Goal: Book appointment/travel/reservation

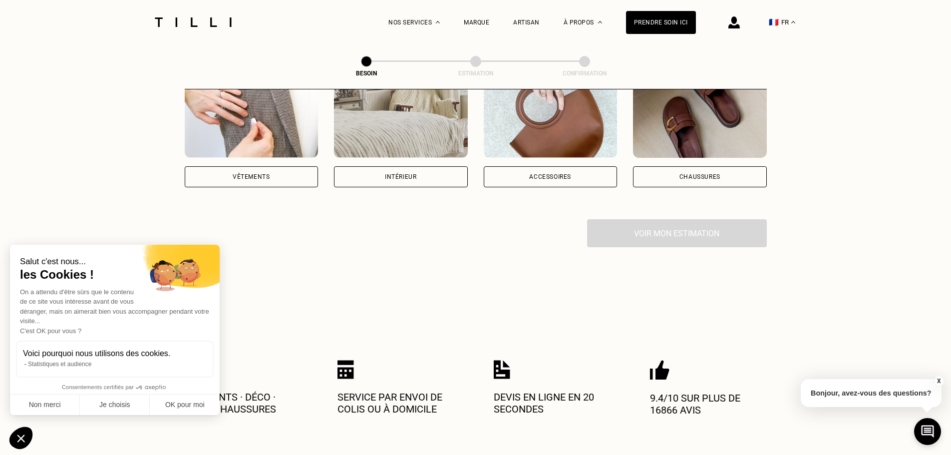
scroll to position [200, 0]
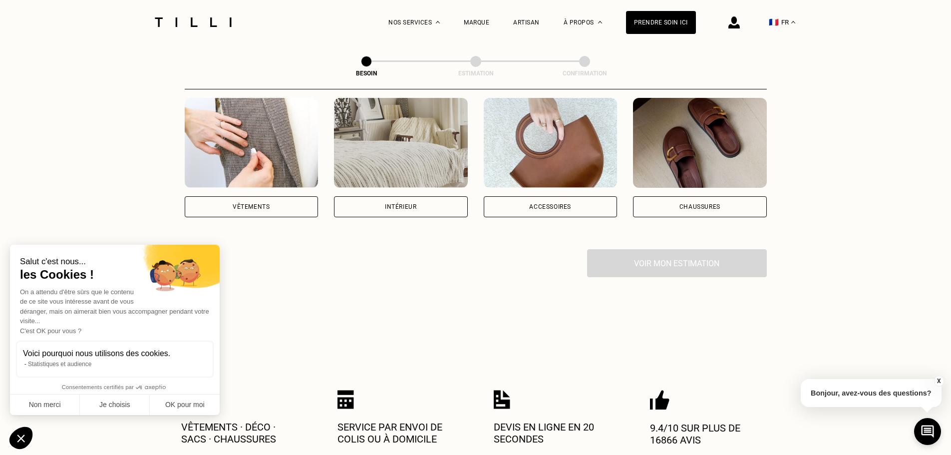
click at [271, 196] on div "Vêtements" at bounding box center [252, 206] width 134 height 21
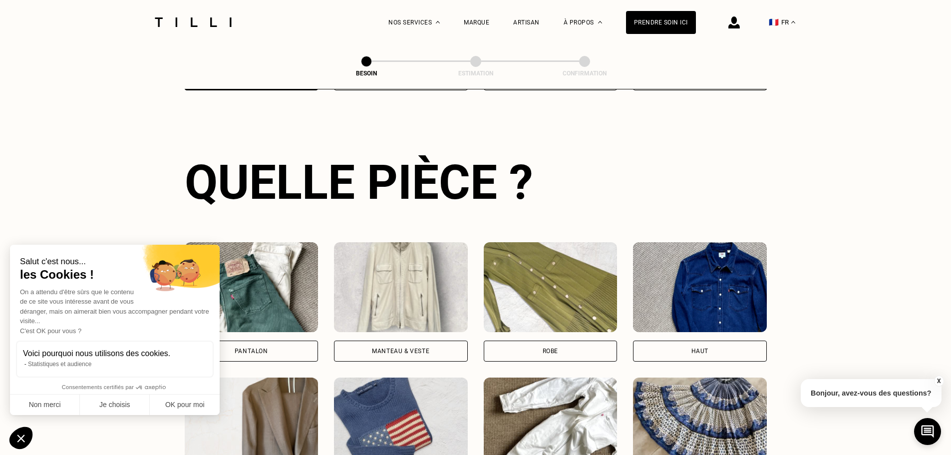
scroll to position [427, 0]
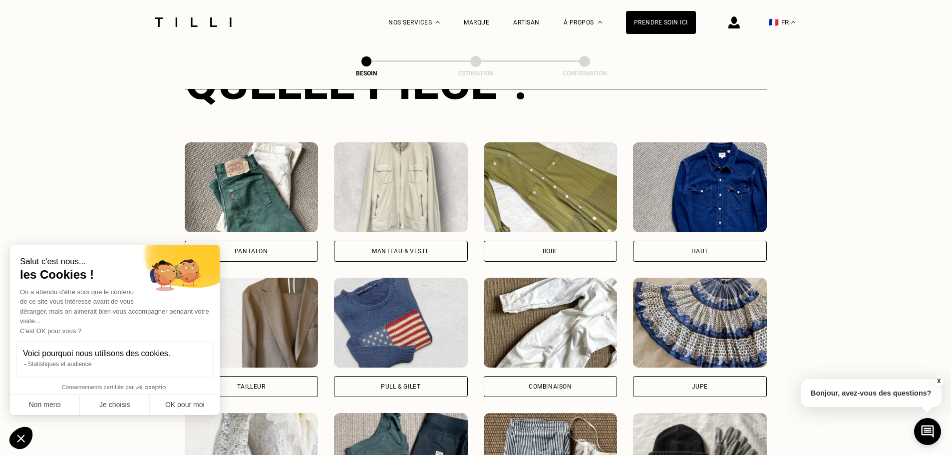
click at [576, 241] on div "Robe" at bounding box center [551, 251] width 134 height 21
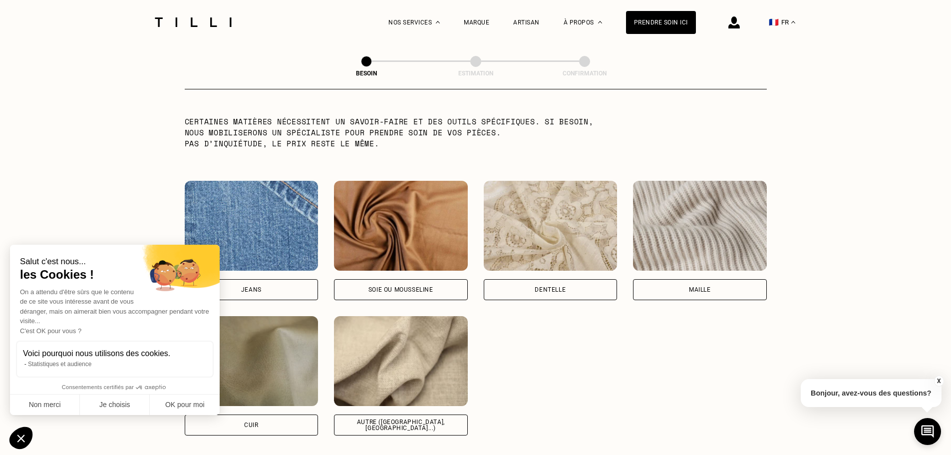
scroll to position [1020, 0]
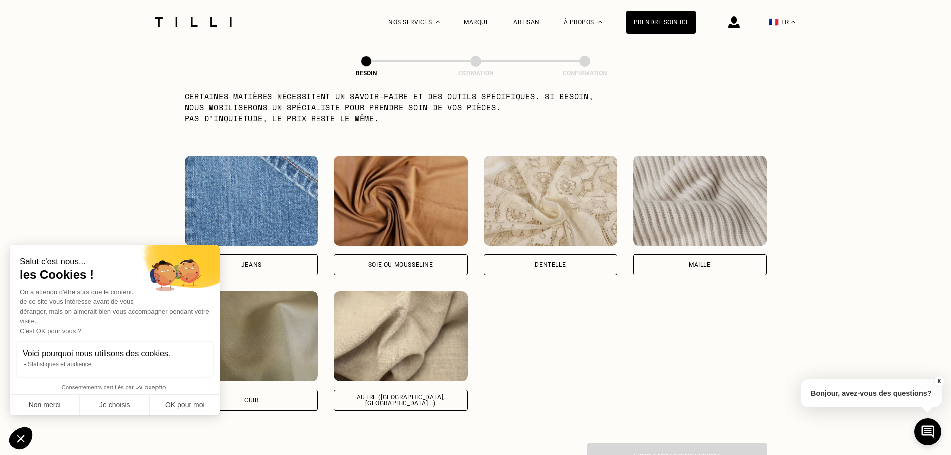
click at [409, 254] on div "Soie ou mousseline" at bounding box center [401, 264] width 134 height 21
select select "FR"
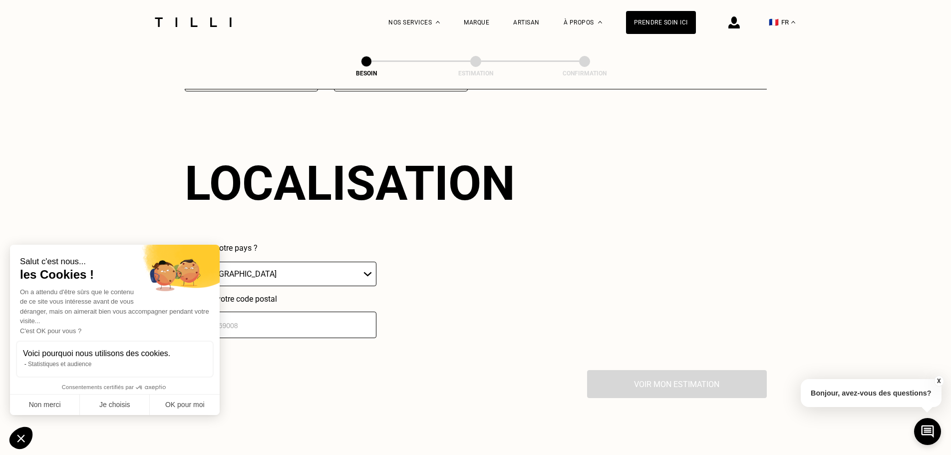
scroll to position [1343, 0]
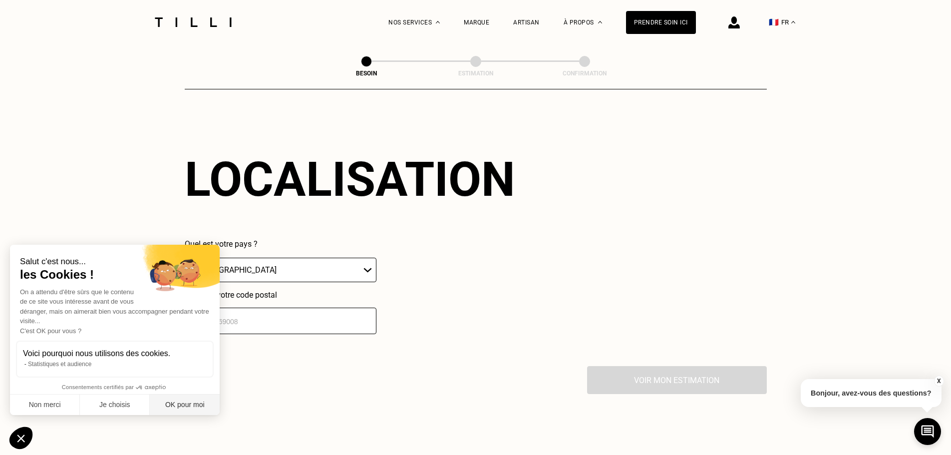
click at [182, 403] on button "OK pour moi" at bounding box center [185, 405] width 70 height 21
checkbox input "true"
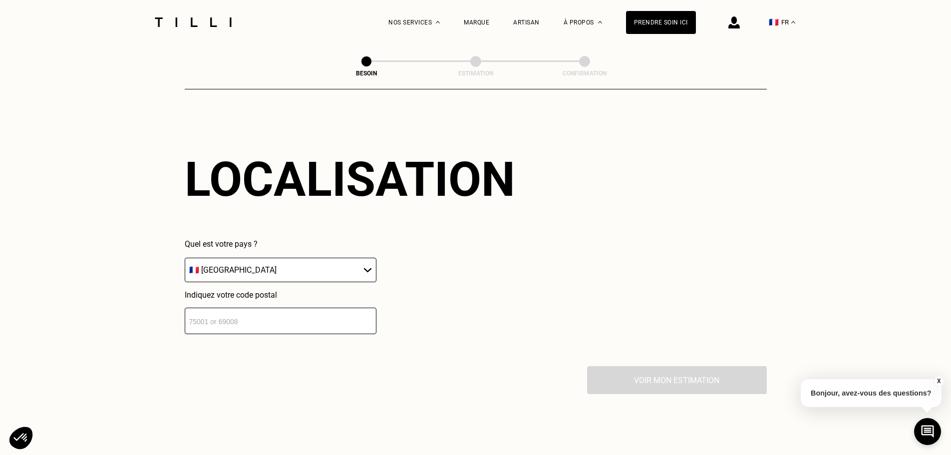
click at [258, 318] on input "number" at bounding box center [281, 321] width 192 height 26
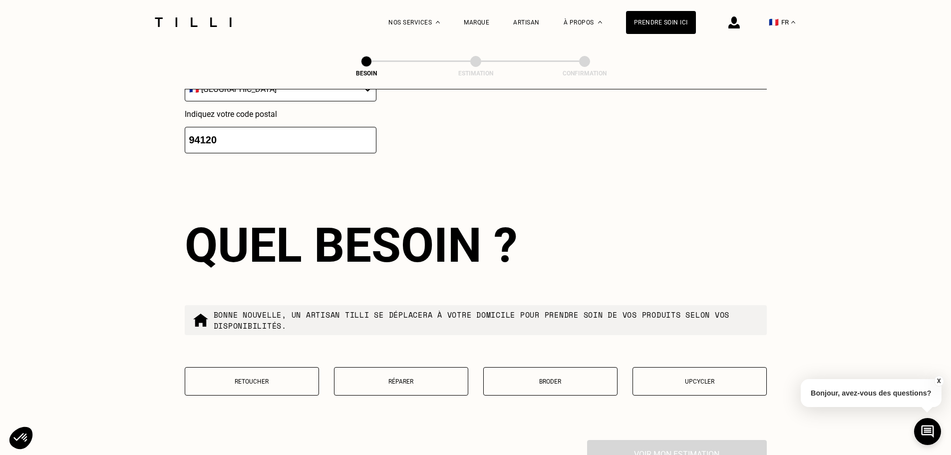
scroll to position [1541, 0]
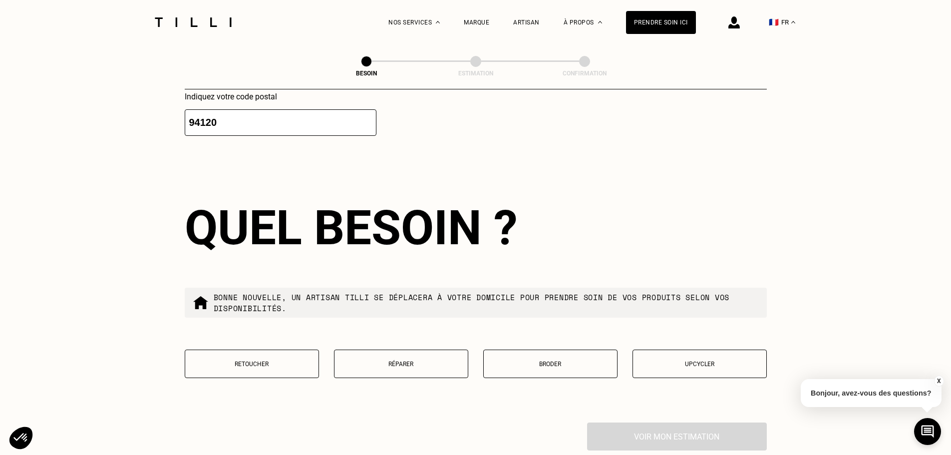
click at [233, 117] on input "94120" at bounding box center [281, 122] width 192 height 26
type input "94120"
click at [286, 366] on button "Retoucher" at bounding box center [252, 364] width 134 height 28
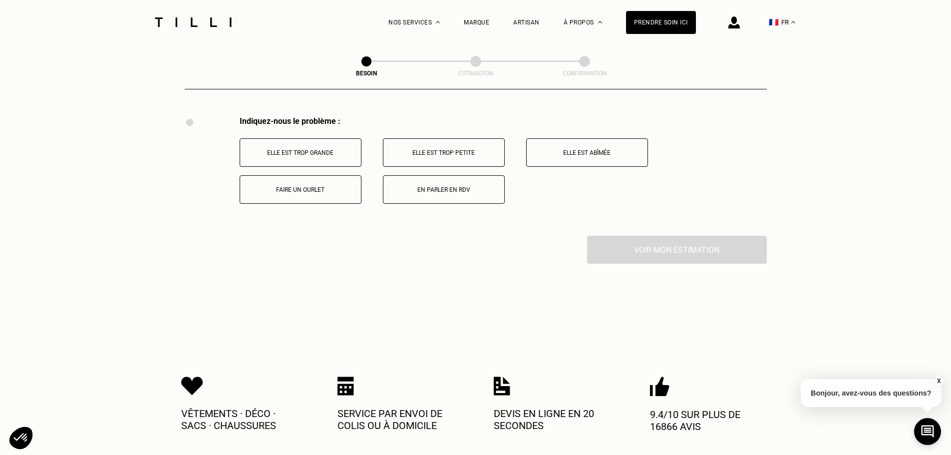
scroll to position [1798, 0]
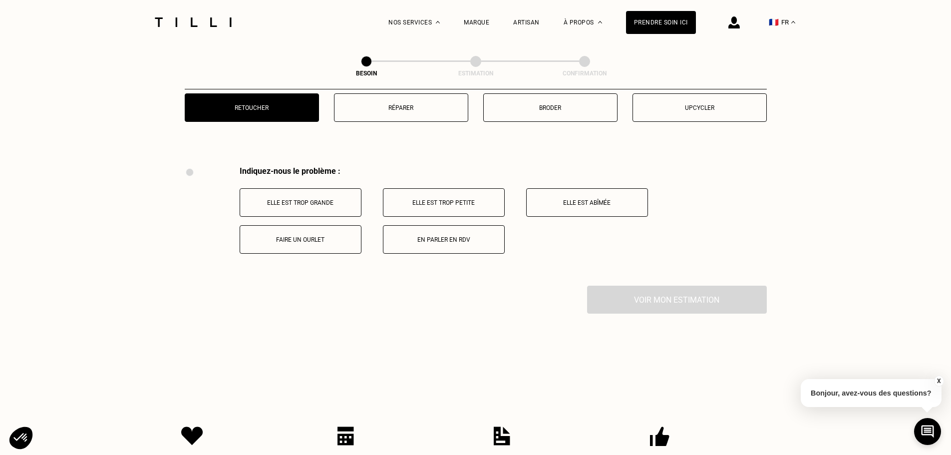
click at [287, 239] on button "Faire un ourlet" at bounding box center [301, 239] width 122 height 28
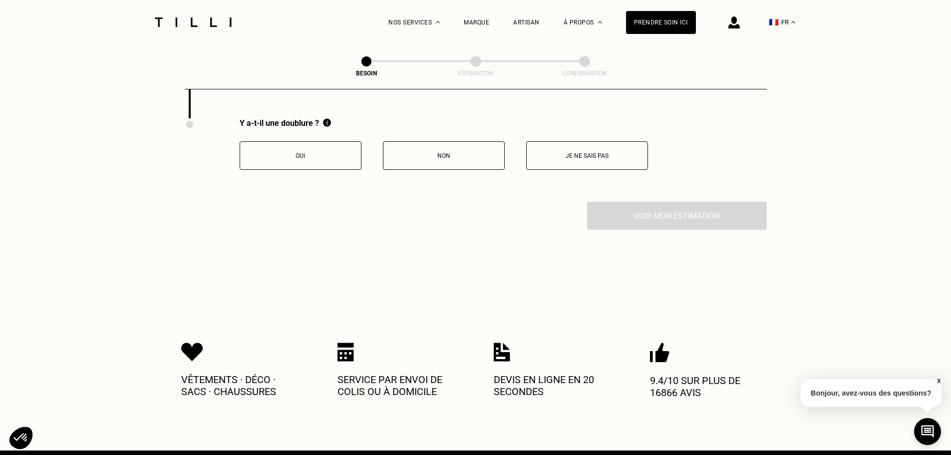
scroll to position [1967, 0]
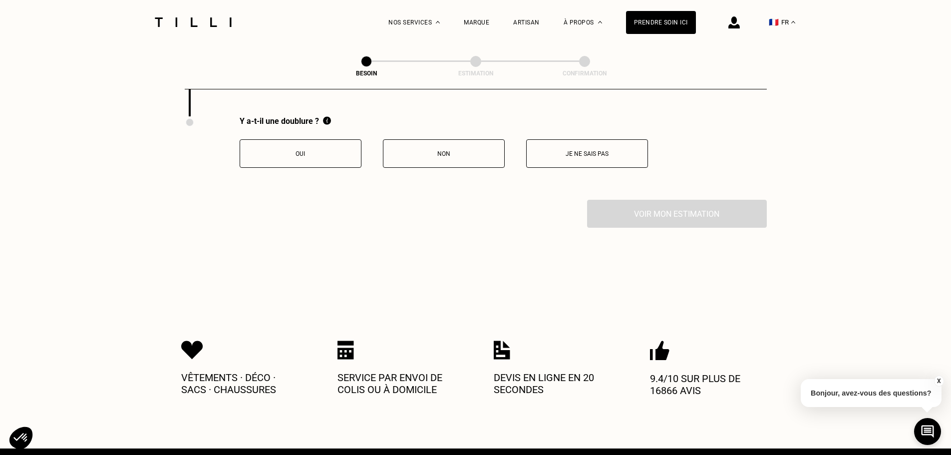
click at [312, 155] on button "Oui" at bounding box center [301, 153] width 122 height 28
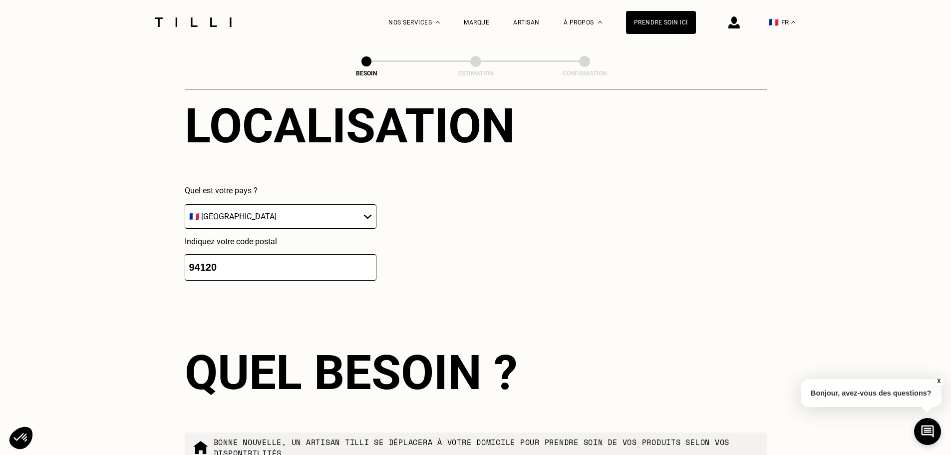
scroll to position [1368, 0]
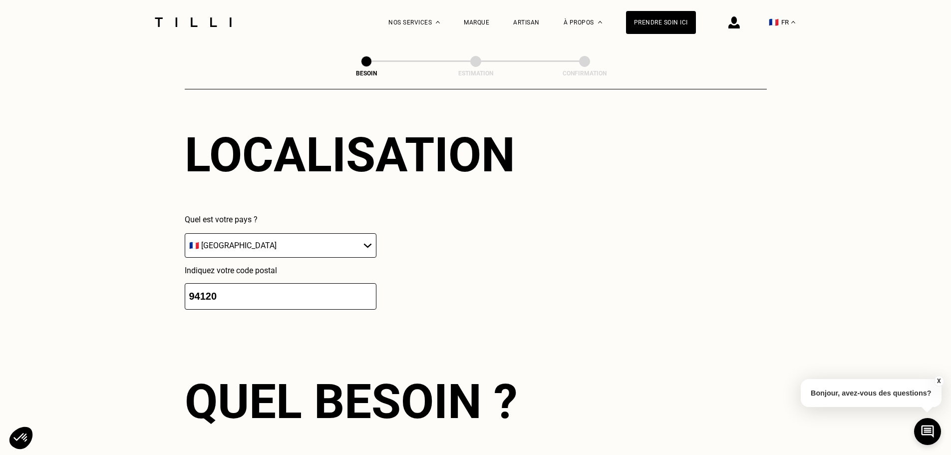
drag, startPoint x: 235, startPoint y: 294, endPoint x: 265, endPoint y: 293, distance: 29.5
click at [265, 293] on input "94120" at bounding box center [281, 296] width 192 height 26
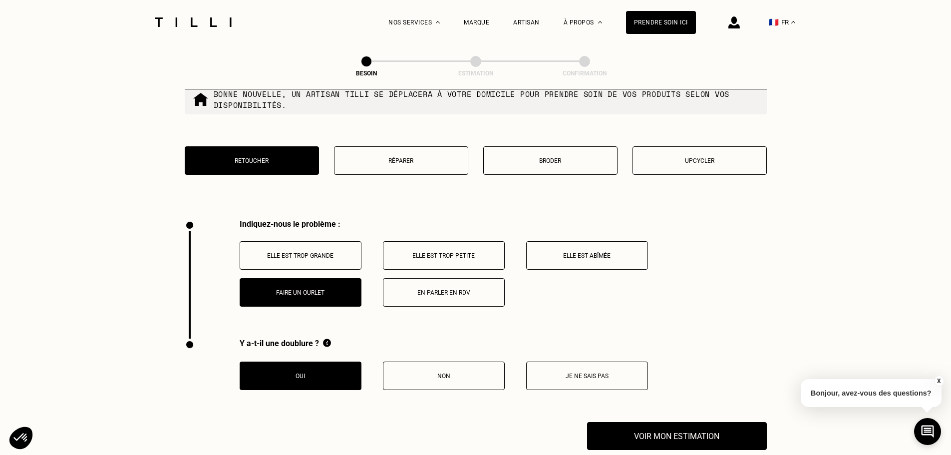
scroll to position [1917, 0]
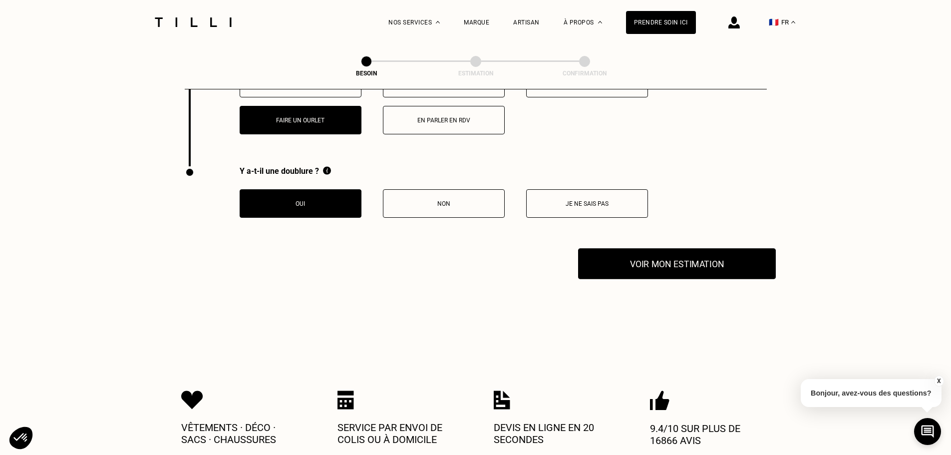
click at [669, 260] on button "Voir mon estimation" at bounding box center [677, 263] width 198 height 31
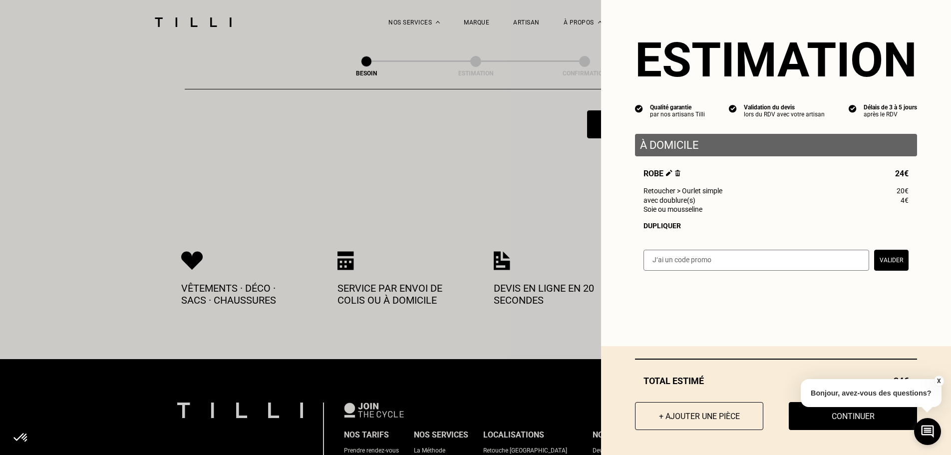
scroll to position [2067, 0]
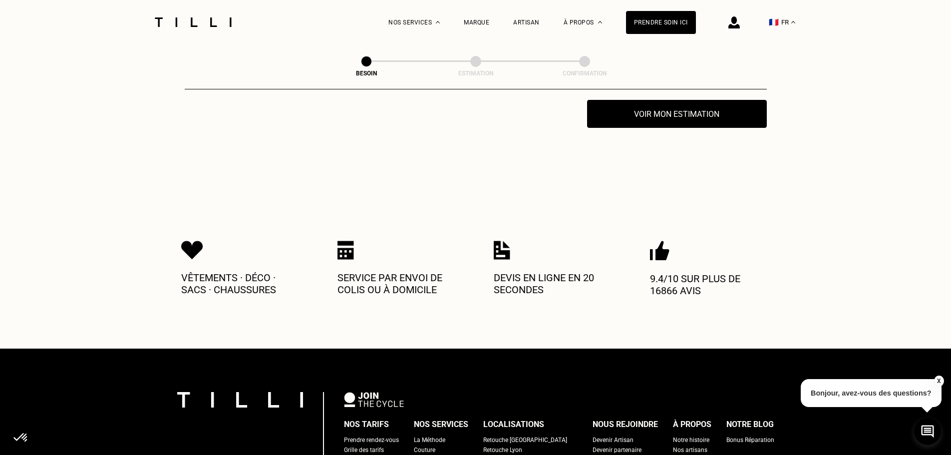
click at [937, 381] on button "X" at bounding box center [939, 381] width 10 height 11
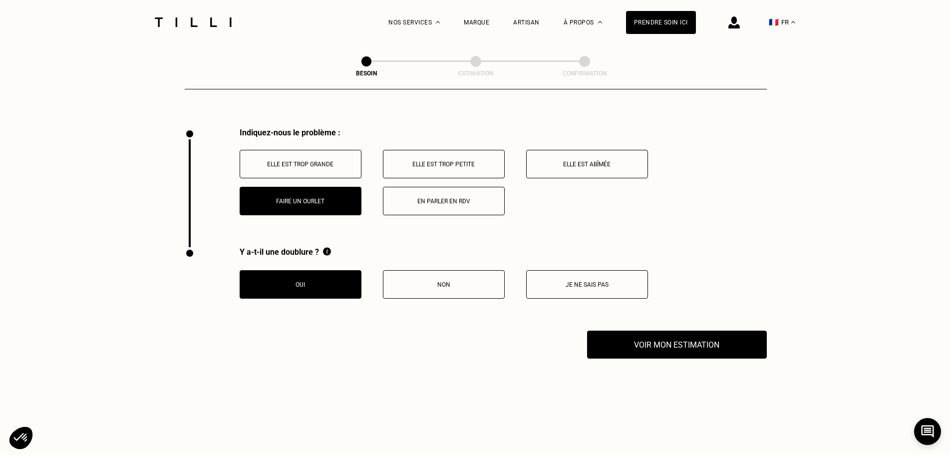
scroll to position [1867, 0]
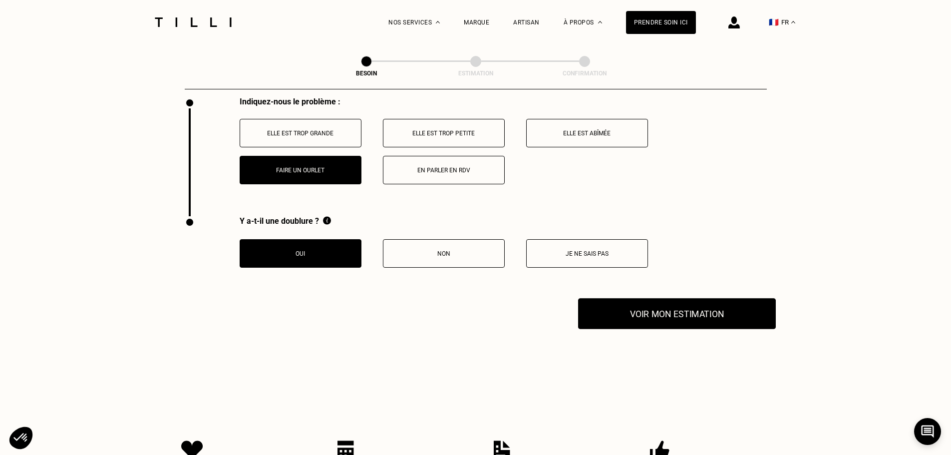
click at [691, 304] on button "Voir mon estimation" at bounding box center [677, 313] width 198 height 31
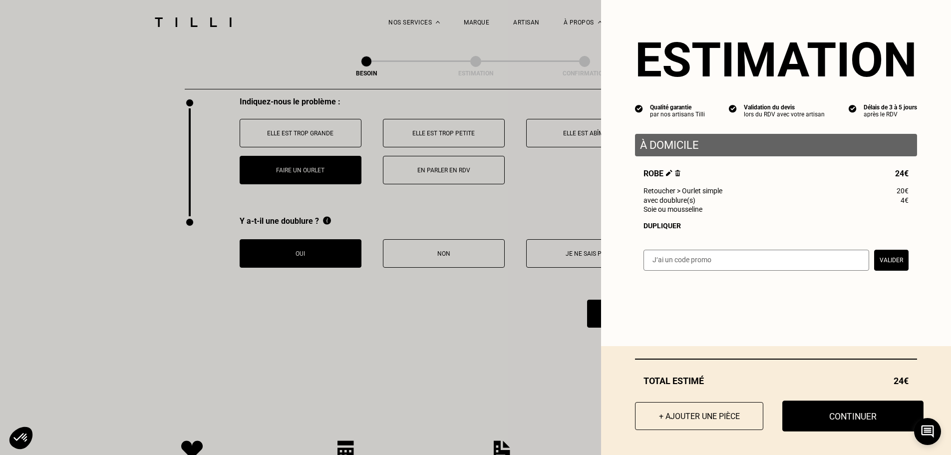
click at [829, 412] on button "Continuer" at bounding box center [853, 416] width 141 height 31
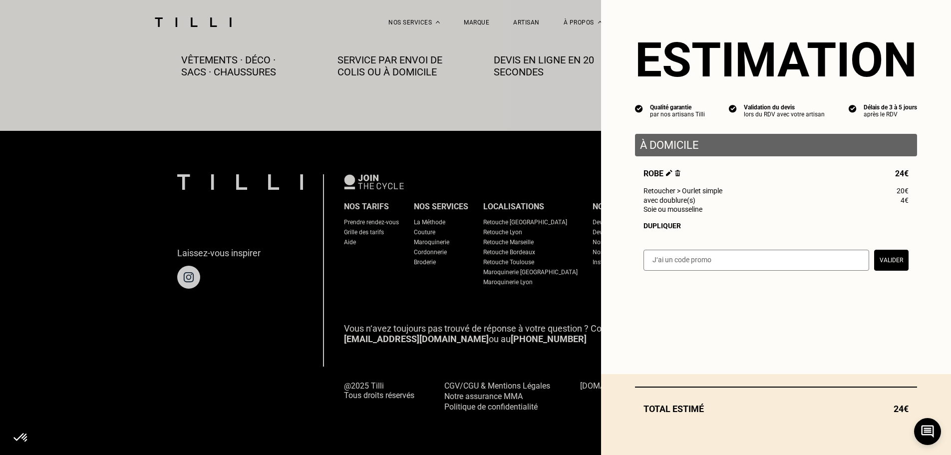
scroll to position [557, 0]
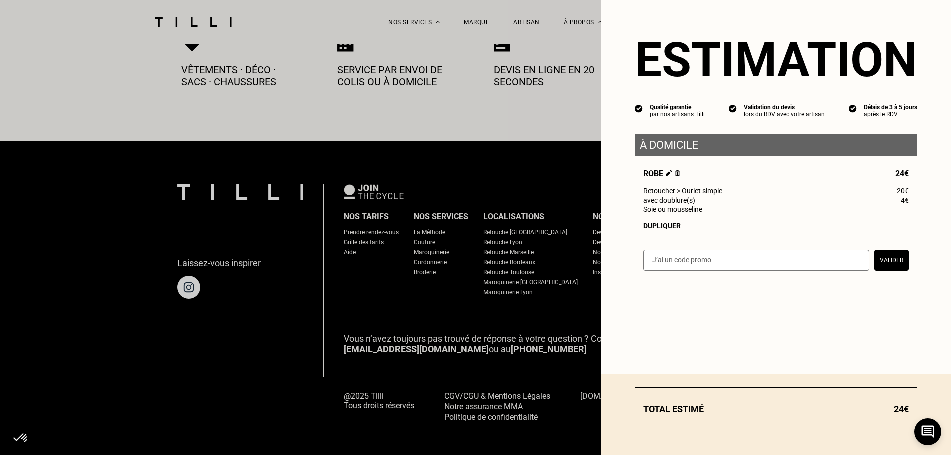
select select "FR"
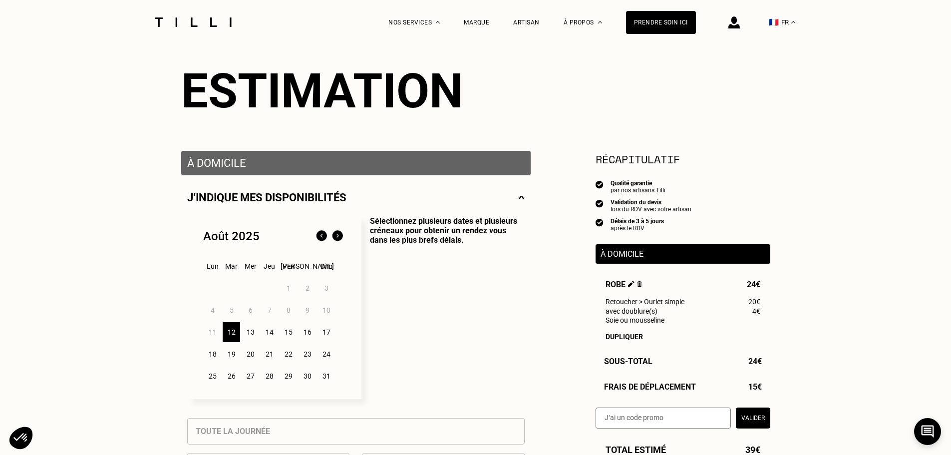
scroll to position [100, 0]
